Goal: Task Accomplishment & Management: Manage account settings

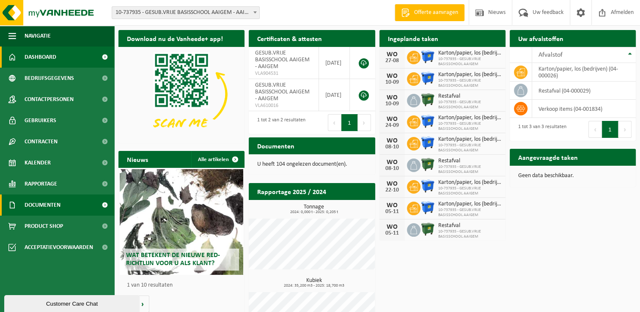
click at [51, 204] on span "Documenten" at bounding box center [43, 205] width 36 height 21
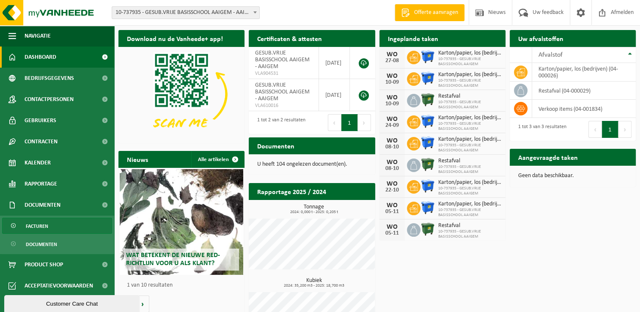
click at [37, 224] on span "Facturen" at bounding box center [37, 226] width 22 height 16
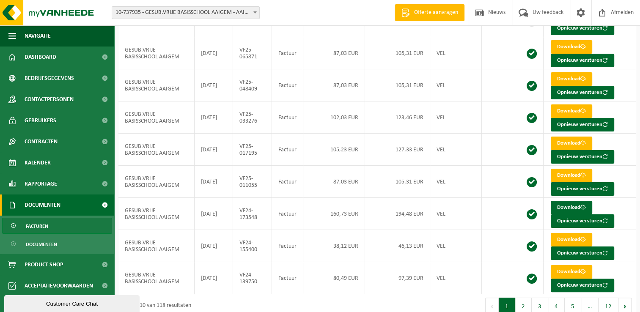
scroll to position [142, 0]
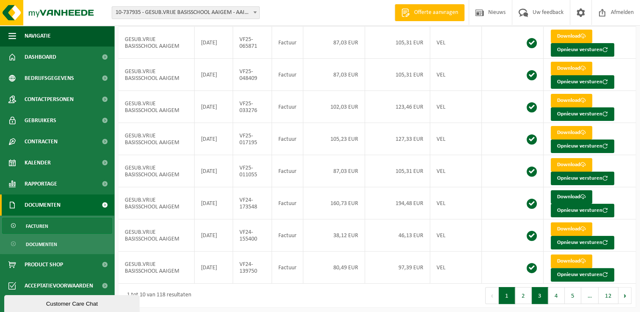
click at [540, 297] on button "3" at bounding box center [540, 295] width 16 height 17
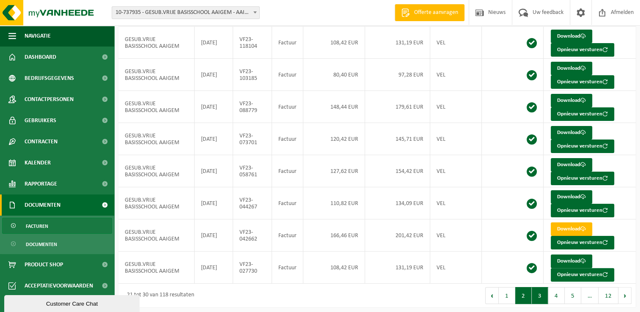
click at [528, 296] on button "2" at bounding box center [523, 295] width 16 height 17
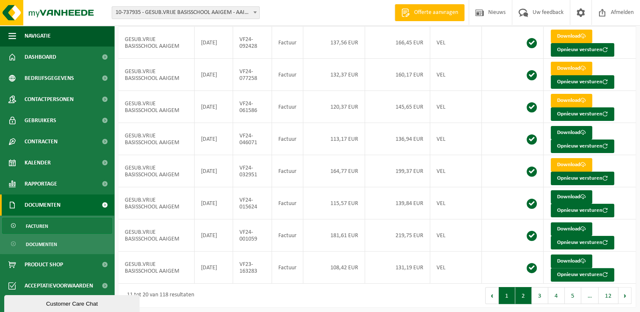
click at [511, 293] on button "1" at bounding box center [507, 295] width 16 height 17
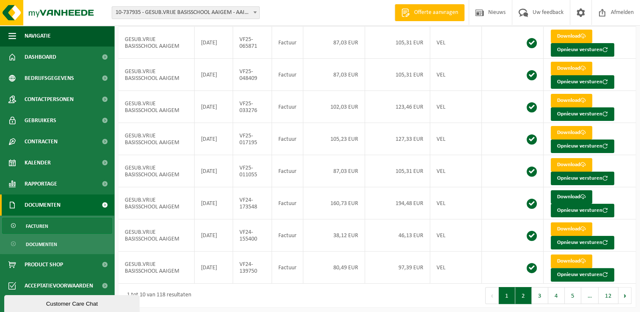
click at [523, 296] on button "2" at bounding box center [523, 295] width 16 height 17
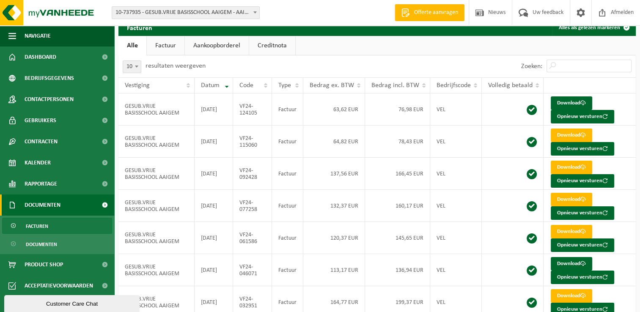
scroll to position [10, 0]
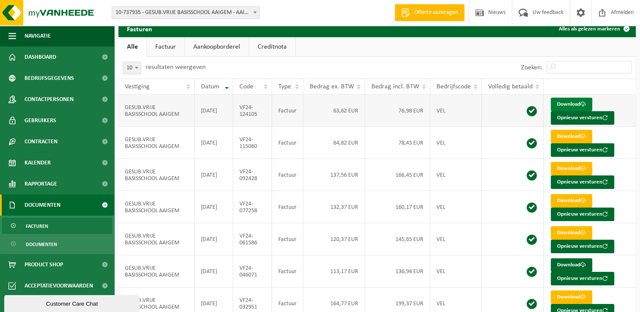
click at [573, 102] on link "Download" at bounding box center [571, 105] width 41 height 14
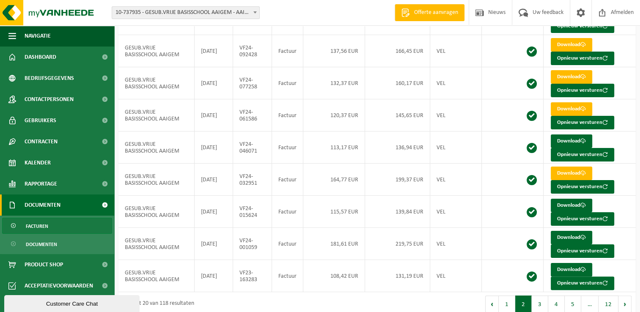
scroll to position [142, 0]
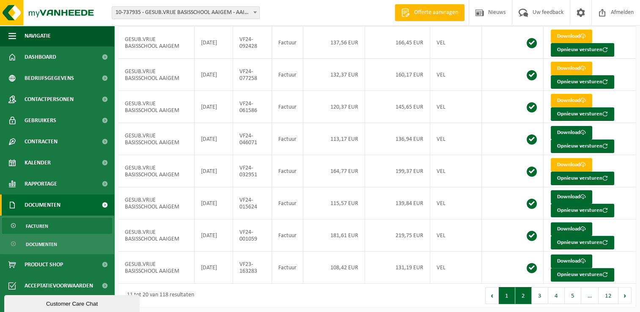
click at [512, 294] on button "1" at bounding box center [507, 295] width 16 height 17
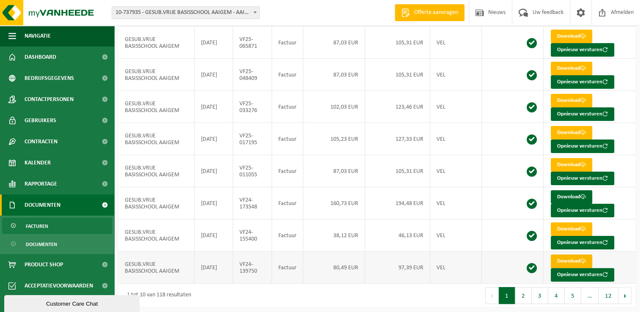
click at [557, 260] on link "Download" at bounding box center [571, 262] width 41 height 14
click at [561, 226] on link "Download" at bounding box center [571, 229] width 41 height 14
click at [562, 195] on link "Download" at bounding box center [571, 197] width 41 height 14
click at [563, 162] on link "Download" at bounding box center [571, 165] width 41 height 14
click at [568, 128] on link "Download" at bounding box center [571, 133] width 41 height 14
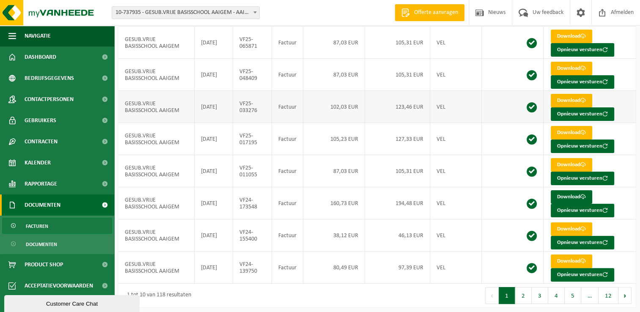
click at [562, 99] on link "Download" at bounding box center [571, 101] width 41 height 14
click at [576, 66] on link "Download" at bounding box center [571, 69] width 41 height 14
click at [566, 33] on link "Download" at bounding box center [571, 37] width 41 height 14
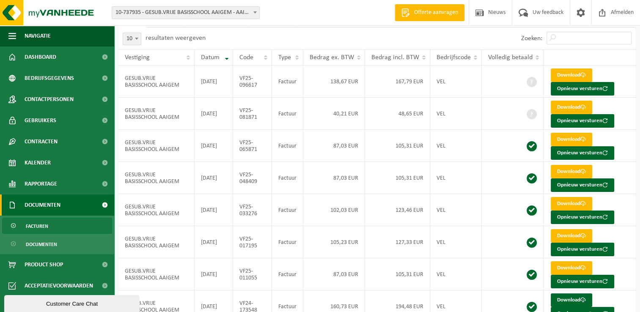
scroll to position [38, 0]
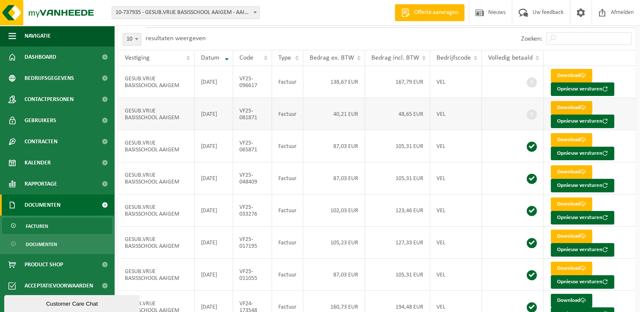
click at [576, 105] on link "Download" at bounding box center [571, 108] width 41 height 14
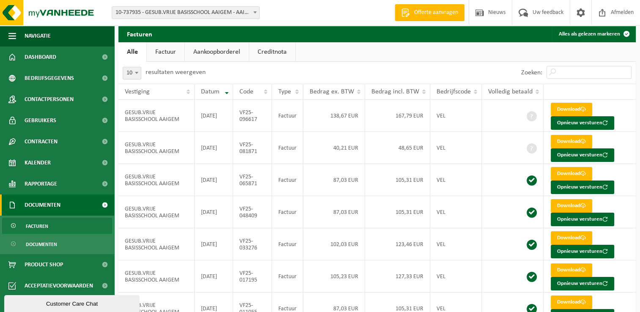
scroll to position [0, 0]
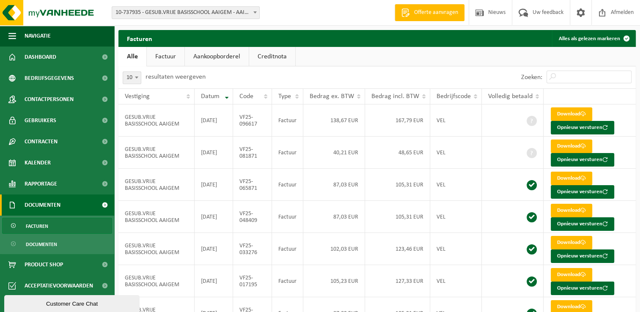
click at [50, 205] on span "Documenten" at bounding box center [43, 205] width 36 height 21
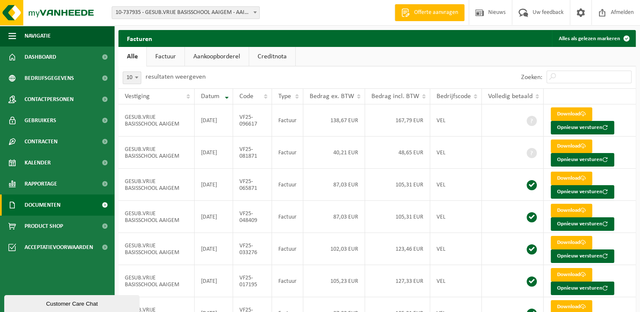
click at [50, 205] on span "Documenten" at bounding box center [43, 205] width 36 height 21
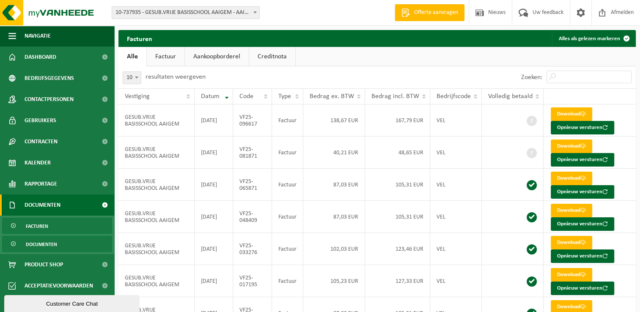
click at [42, 244] on span "Documenten" at bounding box center [41, 244] width 31 height 16
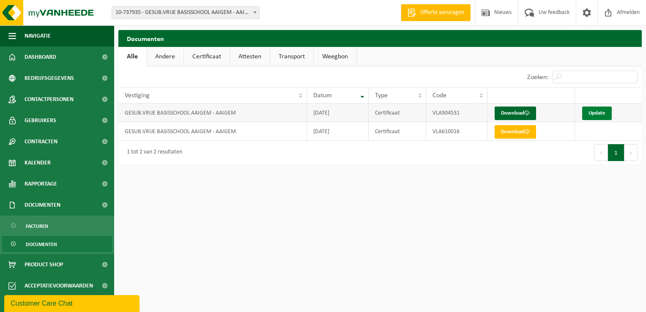
click at [595, 112] on link "Update" at bounding box center [597, 114] width 30 height 14
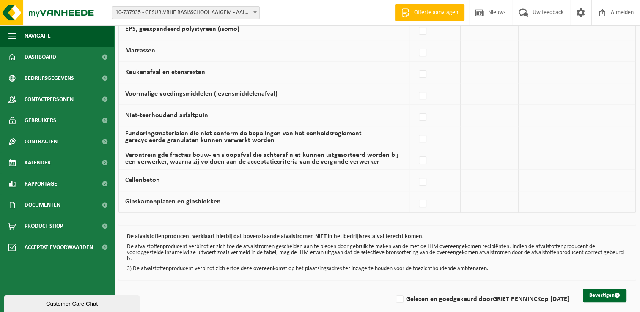
scroll to position [574, 0]
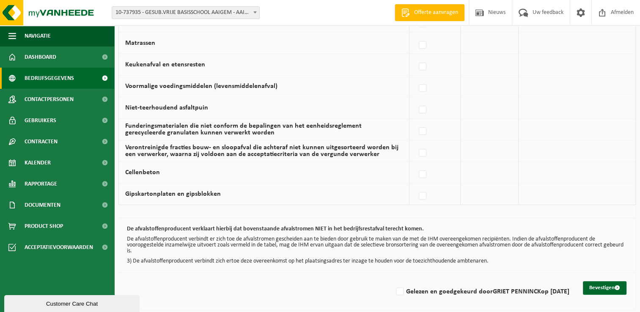
click at [63, 79] on span "Bedrijfsgegevens" at bounding box center [49, 78] width 49 height 21
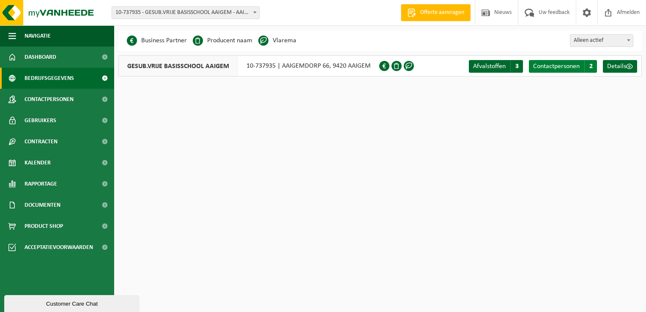
click at [556, 67] on span "Contactpersonen" at bounding box center [556, 66] width 47 height 7
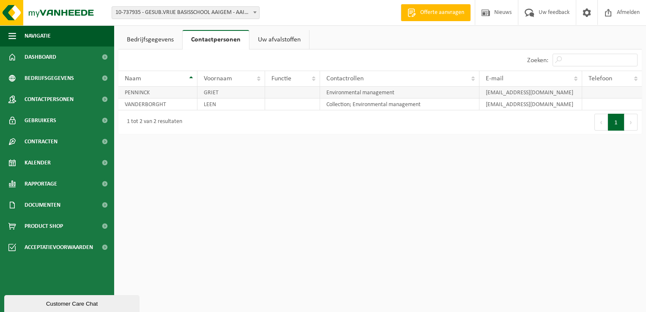
click at [161, 91] on td "PENNINCK" at bounding box center [157, 93] width 79 height 12
click at [263, 35] on link "Uw afvalstoffen" at bounding box center [280, 39] width 60 height 19
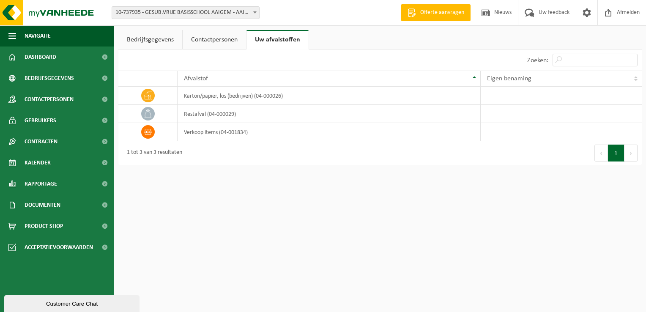
click at [157, 39] on link "Bedrijfsgegevens" at bounding box center [150, 39] width 64 height 19
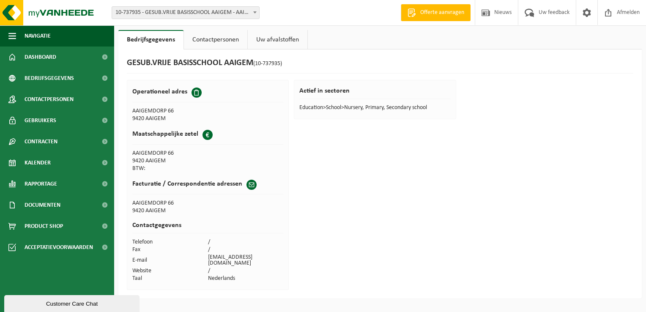
click at [211, 38] on link "Contactpersonen" at bounding box center [215, 39] width 63 height 19
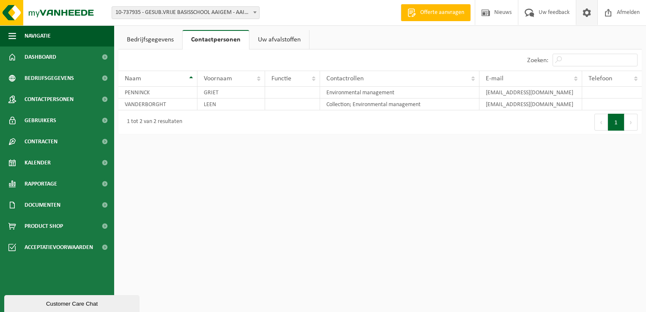
click at [588, 11] on span at bounding box center [587, 12] width 13 height 25
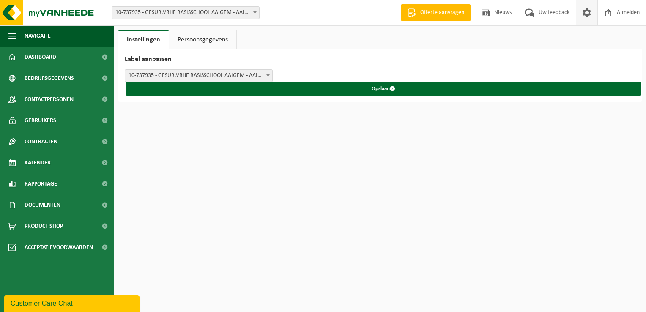
click at [269, 76] on span at bounding box center [268, 75] width 8 height 11
click at [201, 40] on link "Persoonsgegevens" at bounding box center [202, 39] width 67 height 19
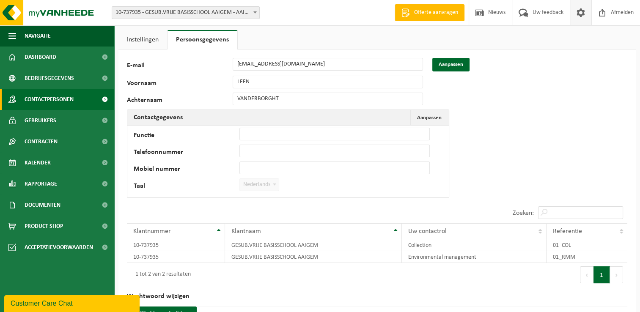
click at [49, 100] on span "Contactpersonen" at bounding box center [49, 99] width 49 height 21
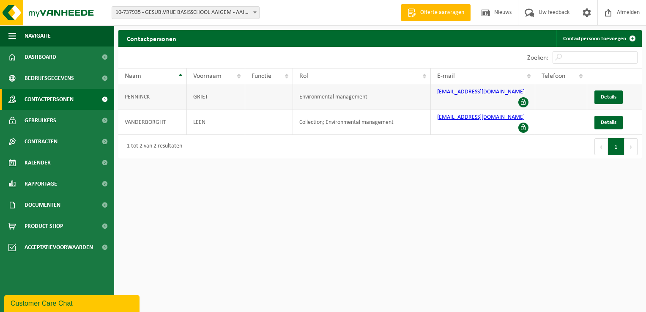
click at [523, 97] on span at bounding box center [523, 102] width 10 height 10
click at [524, 97] on span at bounding box center [523, 102] width 10 height 10
click at [606, 95] on span "Details" at bounding box center [609, 96] width 16 height 5
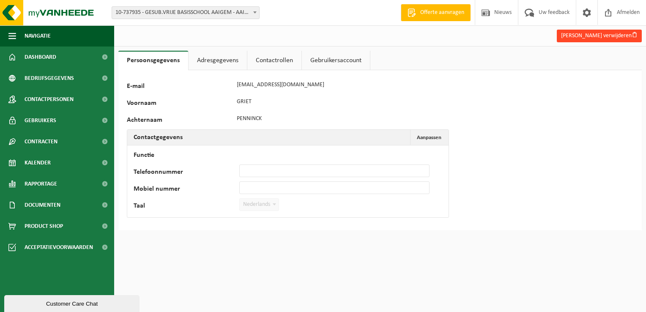
click at [599, 38] on button "[PERSON_NAME] verwijderen" at bounding box center [599, 36] width 85 height 13
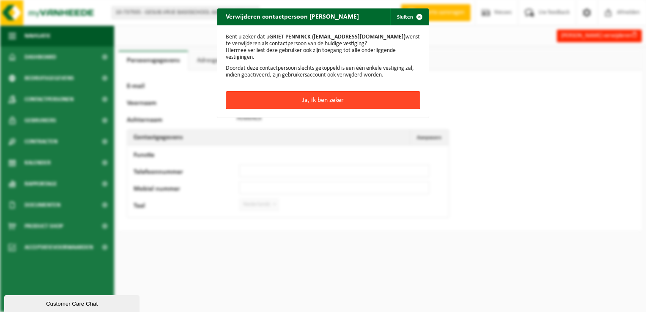
click at [324, 101] on button "Ja, ik ben zeker" at bounding box center [323, 100] width 195 height 18
